Goal: Transaction & Acquisition: Purchase product/service

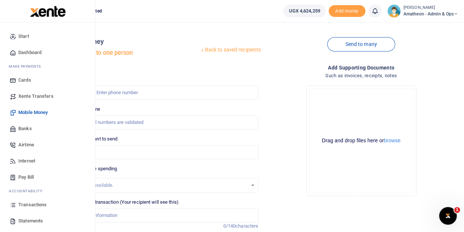
click at [26, 203] on span "Transactions" at bounding box center [32, 204] width 28 height 7
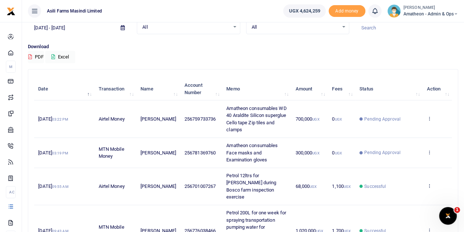
scroll to position [73, 0]
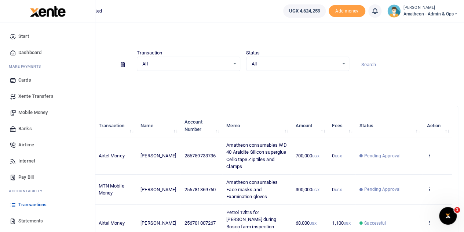
click at [26, 112] on span "Mobile Money" at bounding box center [32, 112] width 29 height 7
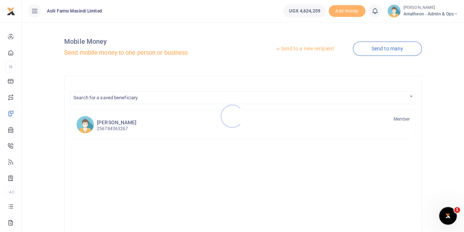
click at [307, 47] on div at bounding box center [232, 116] width 464 height 232
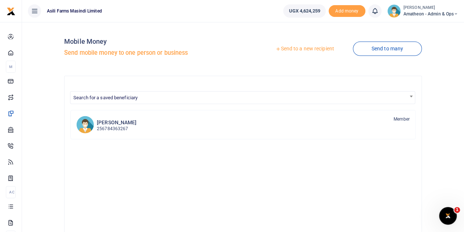
click at [294, 47] on link "Send to a new recipient" at bounding box center [305, 48] width 96 height 13
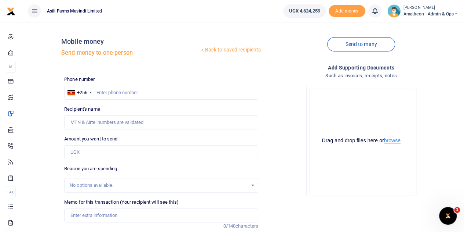
click at [392, 140] on button "browse" at bounding box center [392, 141] width 17 height 6
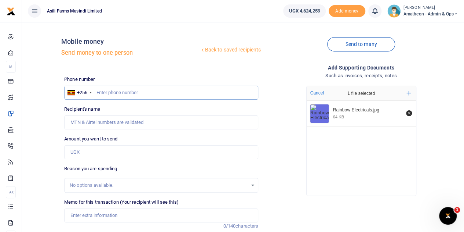
click at [115, 87] on input "text" at bounding box center [161, 93] width 194 height 14
click at [115, 93] on input "text" at bounding box center [161, 93] width 194 height 14
type input "783988509"
type input "[PERSON_NAME]"
type input "783988509"
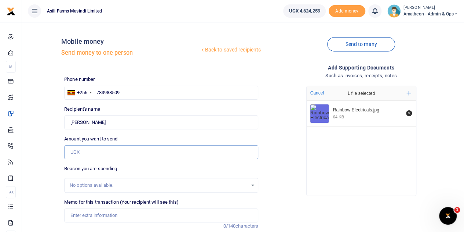
click at [116, 153] on input "Amount you want to send" at bounding box center [161, 152] width 194 height 14
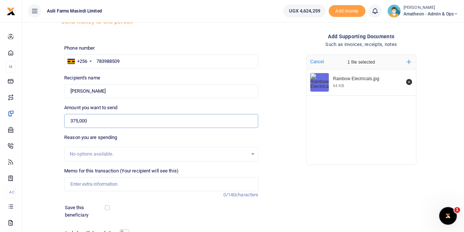
scroll to position [73, 0]
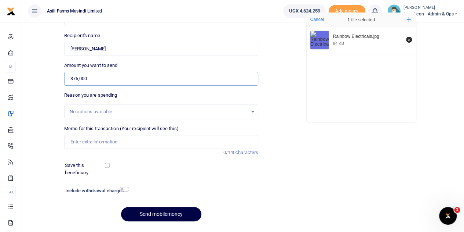
type input "375,000"
click at [98, 144] on input "Memo for this transaction (Your recipient will see this)" at bounding box center [161, 142] width 194 height 14
click at [111, 141] on input "5mm clear 10kgs putty Parafin Tuff bond and Labour" at bounding box center [161, 142] width 194 height 14
click at [84, 140] on input "5mm clear 10kgs Putty Parafin Tuff bond and Labour" at bounding box center [161, 142] width 194 height 14
click at [94, 141] on input "5mm Clear 10kgs Putty Parafin Tuff bond and Labour" at bounding box center [161, 142] width 194 height 14
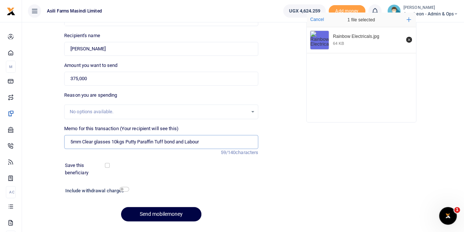
click at [211, 145] on input "5mm Clear glasses 10kgs Putty Paraffin Tuff bond and Labour" at bounding box center [161, 142] width 194 height 14
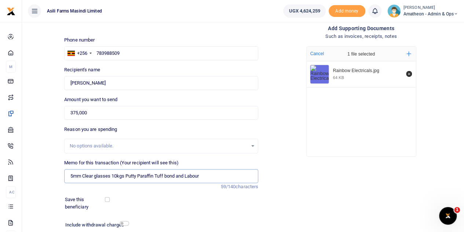
scroll to position [93, 0]
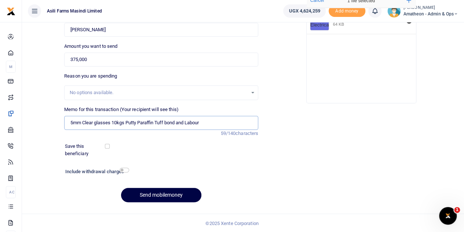
type input "5mm Clear glasses 10kgs Putty Paraffin Tuff bond and Labour"
click at [123, 168] on input "checkbox" at bounding box center [125, 169] width 10 height 5
checkbox input "true"
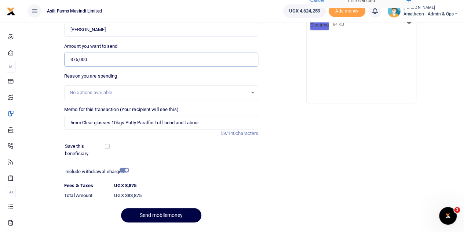
click at [78, 58] on input "375,000" at bounding box center [161, 60] width 194 height 14
type input "383,000"
click at [100, 71] on div "Phone number +256 Uganda +256 783988509 Phone is required. Recipient's name Fou…" at bounding box center [161, 105] width 200 height 245
click at [105, 95] on div "No options available." at bounding box center [159, 92] width 178 height 7
click at [124, 170] on input "checkbox" at bounding box center [125, 169] width 10 height 5
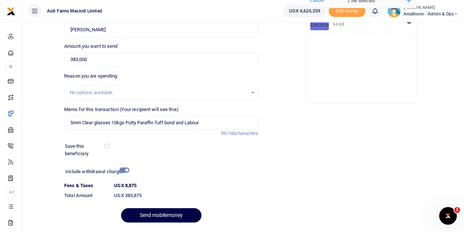
checkbox input "false"
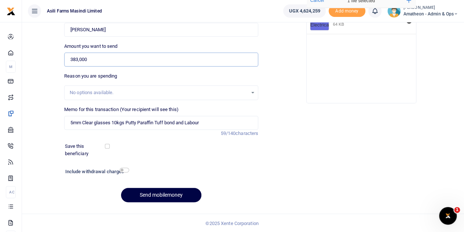
click at [90, 59] on input "383,000" at bounding box center [161, 60] width 194 height 14
type input "375,000"
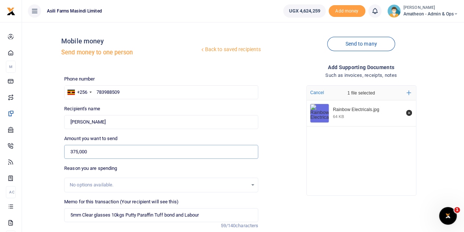
scroll to position [0, 0]
click at [160, 130] on div "Phone number +256 Uganda +256 783988509 Phone is required. Recipient's name Fou…" at bounding box center [161, 188] width 200 height 225
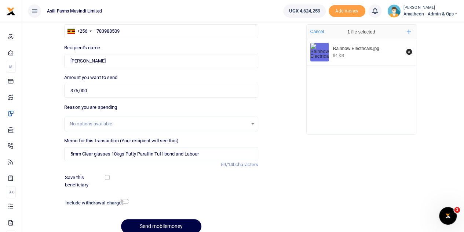
scroll to position [93, 0]
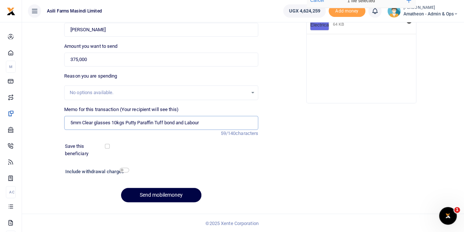
click at [209, 122] on input "5mm Clear glasses 10kgs Putty Paraffin Tuff bond and Labour" at bounding box center [161, 123] width 194 height 14
type input "5mm Clear glasses 10kgs Putty Paraffin Tuff bond and Labour for Res2 doors and …"
click at [158, 193] on button "Send mobilemoney" at bounding box center [161, 195] width 80 height 14
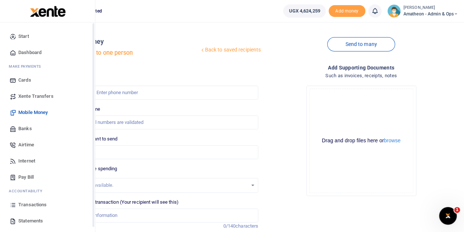
click at [22, 203] on span "Transactions" at bounding box center [32, 204] width 28 height 7
